Goal: Transaction & Acquisition: Obtain resource

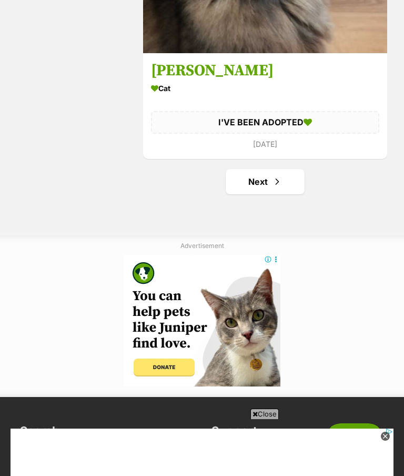
scroll to position [7265, 0]
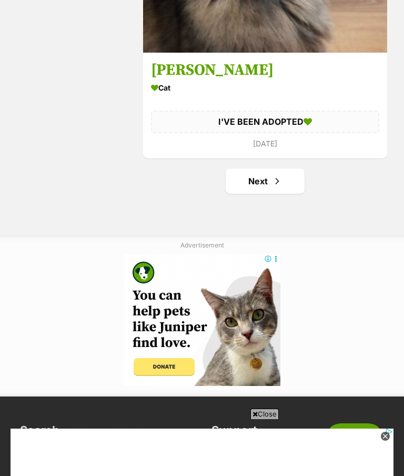
click at [266, 191] on link "Next" at bounding box center [265, 180] width 79 height 25
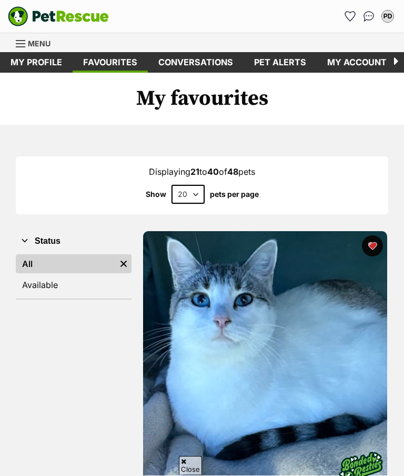
scroll to position [369, 0]
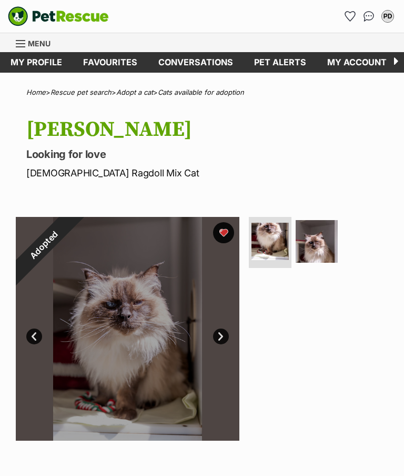
click at [72, 272] on div "Adopted" at bounding box center [44, 245] width 56 height 56
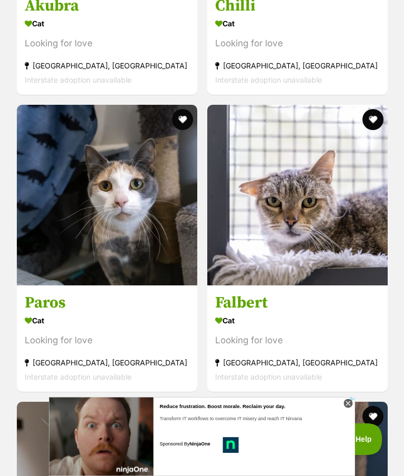
scroll to position [5732, 0]
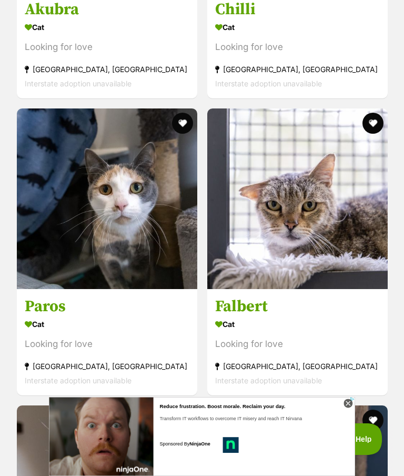
click at [245, 296] on h3 "Falbert" at bounding box center [297, 306] width 165 height 20
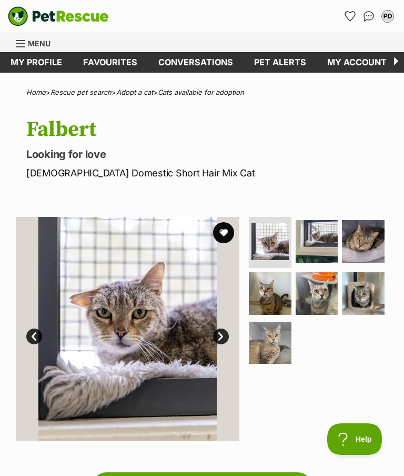
click at [107, 60] on link "Favourites" at bounding box center [110, 62] width 75 height 21
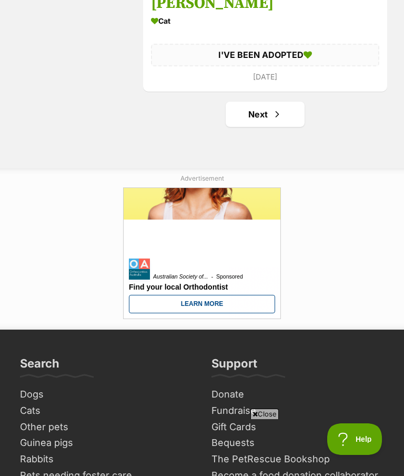
scroll to position [7346, 0]
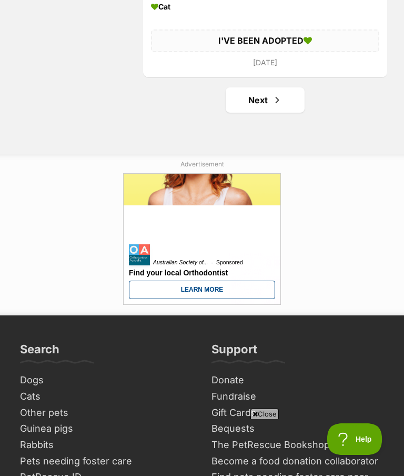
click at [260, 106] on link "Next" at bounding box center [265, 99] width 79 height 25
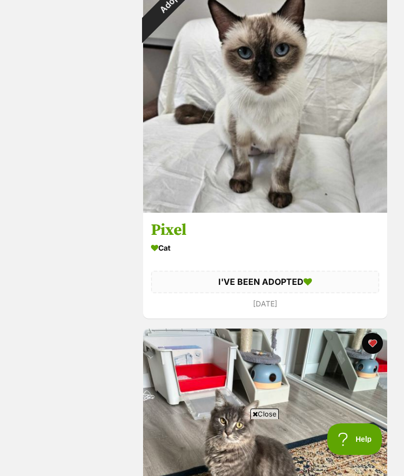
scroll to position [3514, 0]
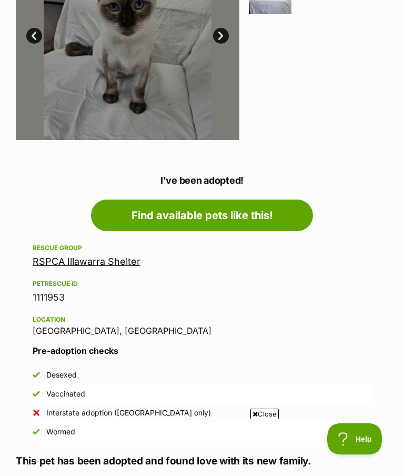
scroll to position [298, 0]
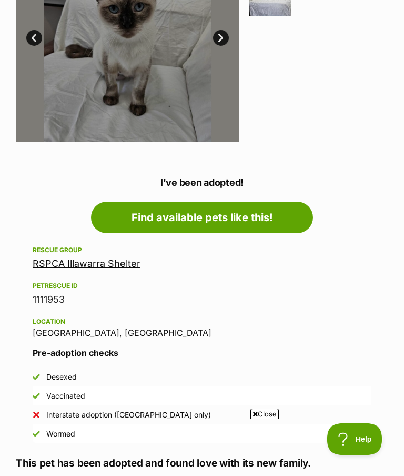
click at [95, 267] on link "RSPCA Illawarra Shelter" at bounding box center [87, 263] width 108 height 11
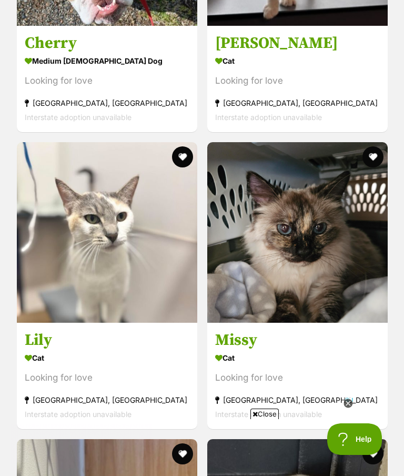
click at [245, 330] on h3 "Missy" at bounding box center [297, 340] width 165 height 20
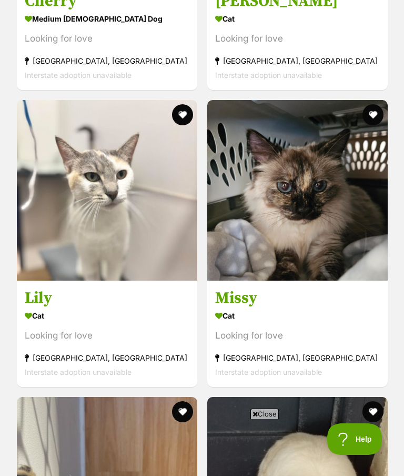
click at [45, 288] on h3 "Lily" at bounding box center [107, 298] width 165 height 20
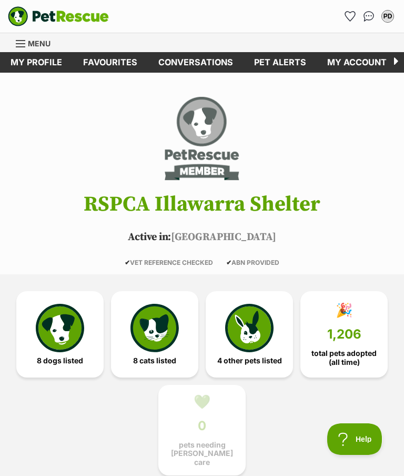
scroll to position [0, 0]
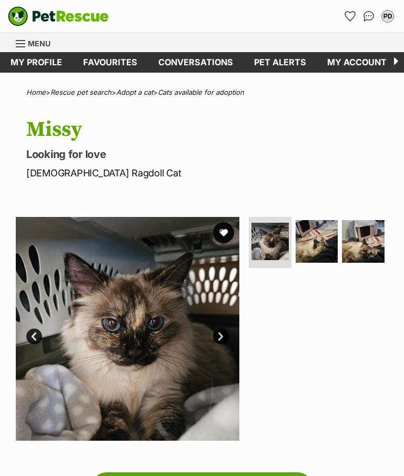
click at [317, 250] on img at bounding box center [317, 241] width 43 height 43
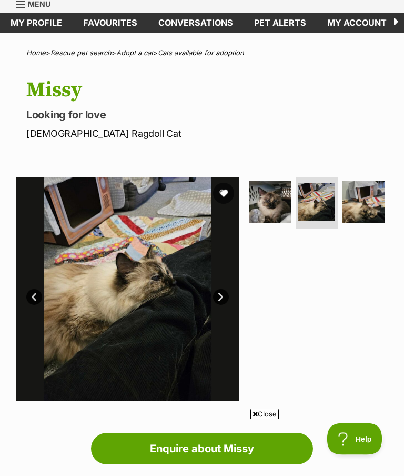
scroll to position [39, 0]
click at [364, 199] on img at bounding box center [363, 201] width 43 height 43
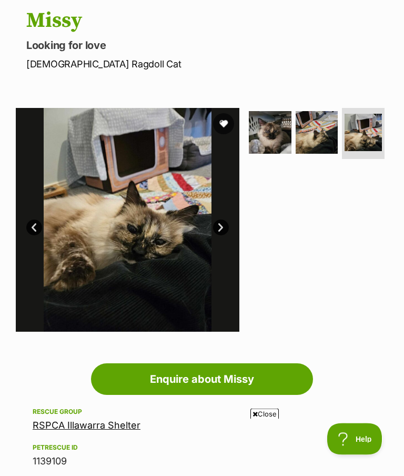
scroll to position [109, 0]
click at [279, 139] on img at bounding box center [270, 132] width 43 height 43
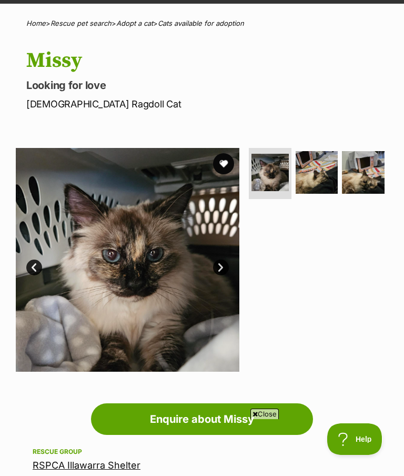
scroll to position [68, 0]
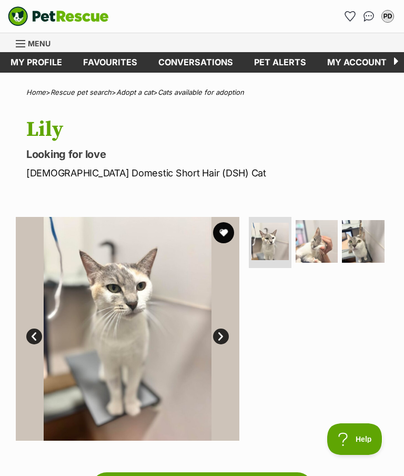
click at [312, 239] on img at bounding box center [317, 241] width 43 height 43
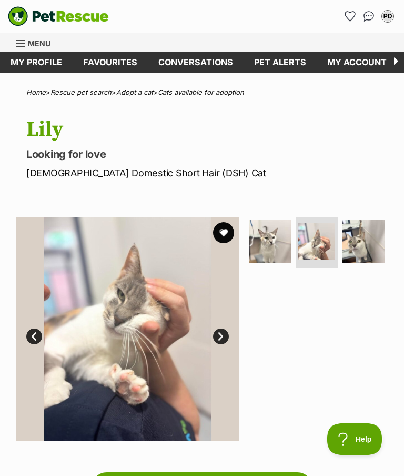
click at [361, 252] on img at bounding box center [363, 241] width 43 height 43
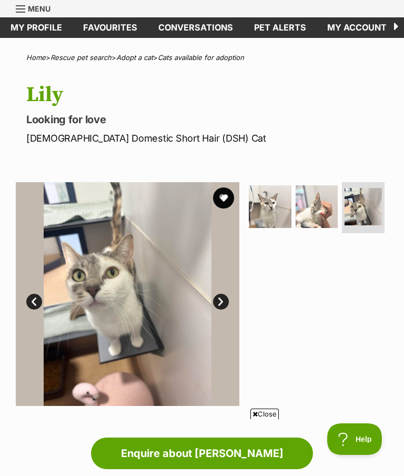
scroll to position [33, 0]
